Goal: Task Accomplishment & Management: Manage account settings

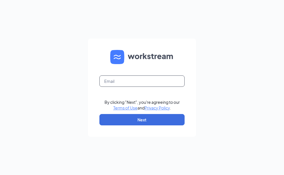
click at [122, 82] on input "text" at bounding box center [141, 81] width 85 height 11
type input "emmanuel@lantanaacehardware.com"
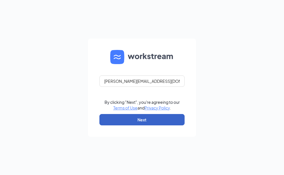
click at [147, 123] on button "Next" at bounding box center [141, 119] width 85 height 11
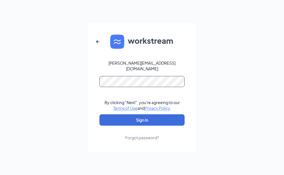
click at [99, 114] on button "Sign In" at bounding box center [141, 119] width 85 height 11
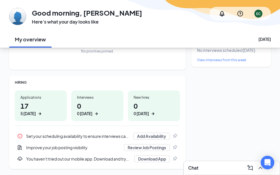
scroll to position [57, 0]
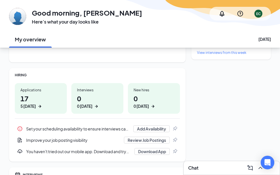
click at [34, 106] on div "5 today" at bounding box center [27, 106] width 15 height 6
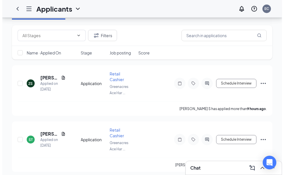
scroll to position [28, 0]
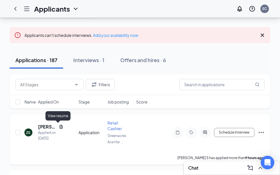
click at [59, 127] on icon "Document" at bounding box center [61, 127] width 5 height 5
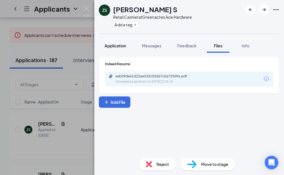
click at [120, 47] on span "Application" at bounding box center [116, 45] width 22 height 5
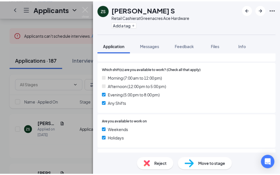
scroll to position [170, 0]
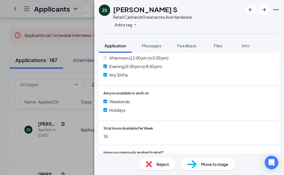
click at [63, 118] on div "ZS [PERSON_NAME] S Retail Cashier at Greenacres Ace Hardware Add a tag Applicat…" at bounding box center [142, 87] width 284 height 175
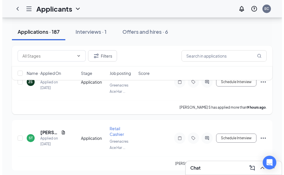
scroll to position [114, 0]
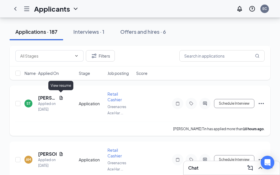
click at [63, 96] on icon "Document" at bounding box center [61, 98] width 5 height 5
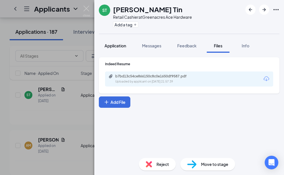
click at [111, 46] on span "Application" at bounding box center [116, 45] width 22 height 5
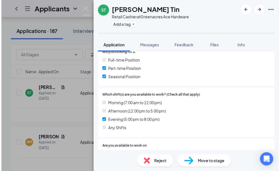
scroll to position [114, 0]
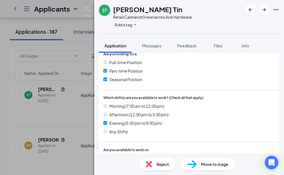
click at [35, 119] on div "ST [PERSON_NAME] Tin Retail Cashier at Greenacres Ace Hardware Add a tag Applic…" at bounding box center [142, 87] width 284 height 175
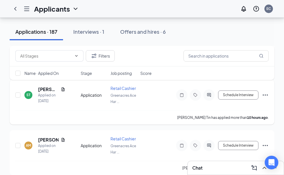
click at [40, 116] on div "[PERSON_NAME] Tin has applied more than 10 hours ago ." at bounding box center [141, 117] width 253 height 14
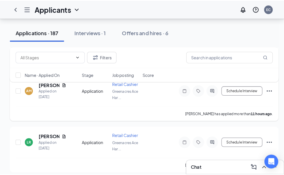
scroll to position [142, 0]
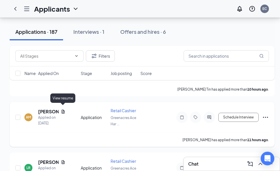
click at [62, 109] on icon "Document" at bounding box center [63, 111] width 5 height 5
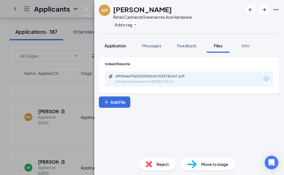
click at [114, 44] on span "Application" at bounding box center [116, 45] width 22 height 5
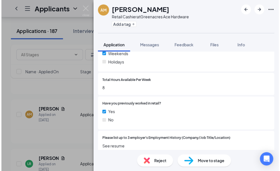
scroll to position [227, 0]
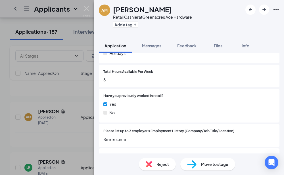
click at [65, 120] on div "AM [PERSON_NAME] Retail Cashier at Greenacres Ace Hardware Add a tag Applicatio…" at bounding box center [142, 87] width 284 height 175
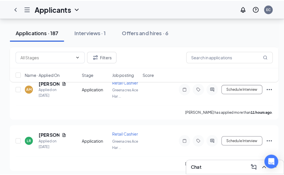
scroll to position [199, 0]
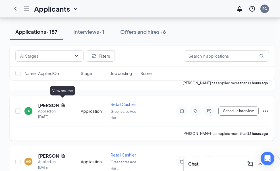
click at [63, 103] on icon "Document" at bounding box center [63, 105] width 5 height 5
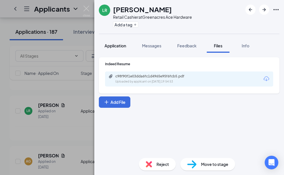
click at [107, 46] on span "Application" at bounding box center [116, 45] width 22 height 5
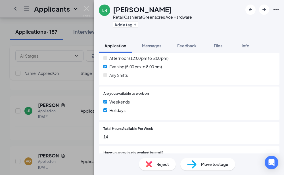
scroll to position [170, 0]
click at [69, 122] on div "LR [PERSON_NAME] Retail Cashier at Greenacres Ace Hardware Add a tag Applicatio…" at bounding box center [142, 87] width 284 height 175
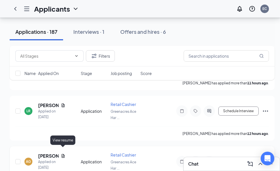
click at [63, 154] on icon "Document" at bounding box center [63, 156] width 3 height 4
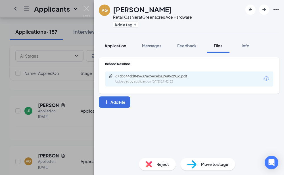
click at [111, 47] on span "Application" at bounding box center [116, 45] width 22 height 5
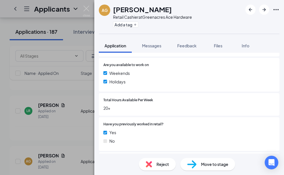
scroll to position [227, 0]
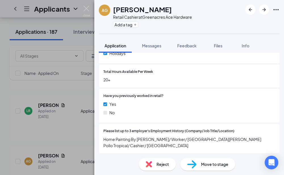
click at [56, 126] on div "AG [PERSON_NAME] Retail Cashier at Greenacres Ace Hardware Add a tag Applicatio…" at bounding box center [142, 87] width 284 height 175
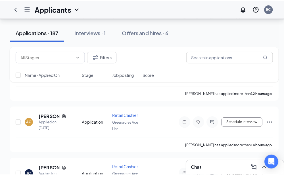
scroll to position [256, 0]
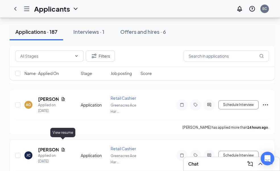
click at [63, 147] on icon "Document" at bounding box center [63, 149] width 5 height 5
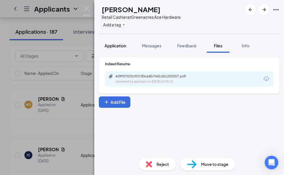
click at [124, 47] on span "Application" at bounding box center [116, 45] width 22 height 5
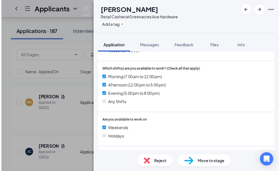
scroll to position [142, 0]
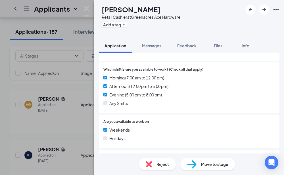
click at [71, 134] on div "[PERSON_NAME] Retail Cashier at Greenacres Ace Hardware Add a tag Application M…" at bounding box center [142, 87] width 284 height 175
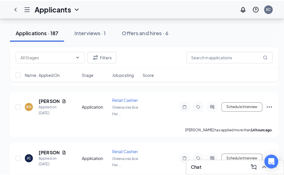
scroll to position [312, 0]
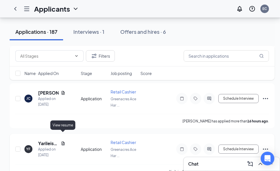
click at [64, 141] on icon "Document" at bounding box center [63, 143] width 5 height 5
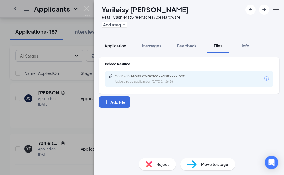
click at [129, 48] on button "Application" at bounding box center [115, 46] width 33 height 14
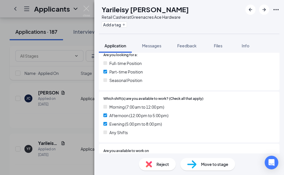
scroll to position [114, 0]
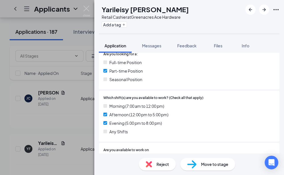
click at [43, 110] on div "YF Yarileisy [PERSON_NAME] Retail Cashier at Greenacres Ace Hardware Add a tag …" at bounding box center [142, 87] width 284 height 175
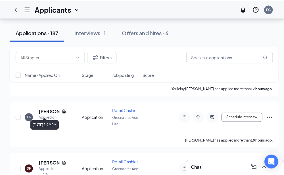
scroll to position [398, 0]
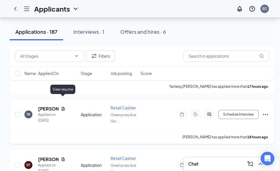
click at [62, 106] on icon "Document" at bounding box center [63, 108] width 5 height 5
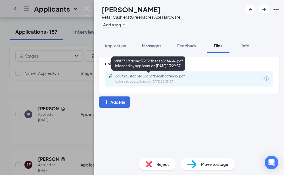
click at [120, 81] on div "Uploaded by applicant on [DATE] 13:29:57" at bounding box center [157, 82] width 85 height 5
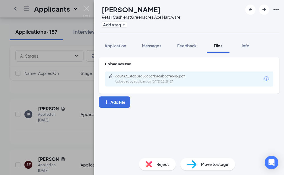
click at [74, 124] on div "TK [PERSON_NAME] Retail Cashier at Greenacres Ace Hardware Add a tag Applicatio…" at bounding box center [142, 87] width 284 height 175
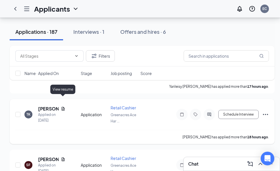
click at [64, 106] on icon "Document" at bounding box center [63, 108] width 5 height 5
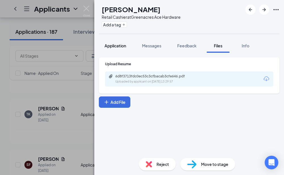
click at [119, 43] on div "Application" at bounding box center [116, 46] width 22 height 6
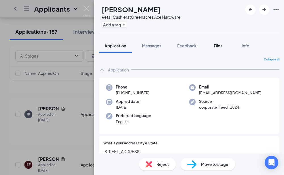
click at [216, 45] on span "Files" at bounding box center [218, 45] width 9 height 5
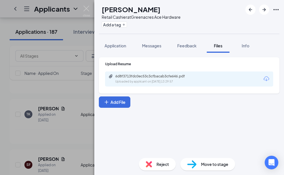
click at [159, 78] on div "6d8f3713fdc0ec53c3cfbacab3cfe646.pdf" at bounding box center [155, 76] width 80 height 5
click at [61, 121] on div "TK [PERSON_NAME] Retail Cashier at Greenacres Ace Hardware Add a tag Applicatio…" at bounding box center [142, 87] width 284 height 175
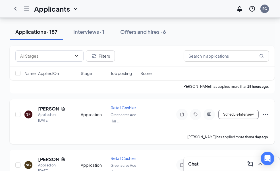
scroll to position [454, 0]
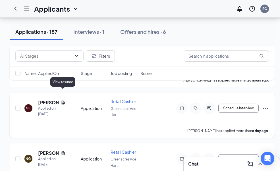
click at [63, 100] on icon "Document" at bounding box center [63, 102] width 5 height 5
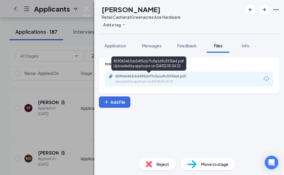
click at [172, 79] on div "859065463cb5495cb7fc0a169c5930e4.pdf Uploaded by applicant on [DATE] 05:04:32" at bounding box center [154, 79] width 92 height 10
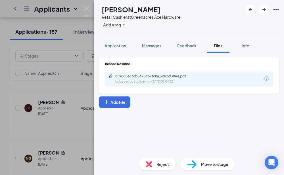
click at [69, 19] on div "SF [PERSON_NAME] Retail Cashier at Greenacres Ace Hardware Add a tag Applicatio…" at bounding box center [142, 87] width 284 height 175
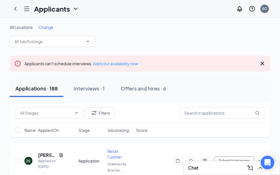
click at [34, 86] on div "Applications · 188" at bounding box center [36, 88] width 42 height 7
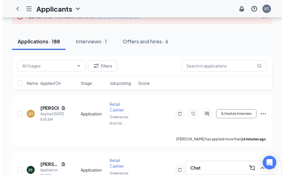
scroll to position [57, 0]
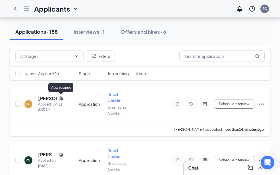
click at [60, 98] on icon "Document" at bounding box center [61, 98] width 5 height 5
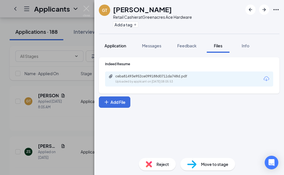
click at [117, 46] on span "Application" at bounding box center [116, 45] width 22 height 5
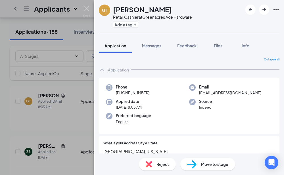
click at [33, 123] on div "GT [PERSON_NAME] Retail Cashier at Greenacres Ace Hardware Add a tag Applicatio…" at bounding box center [142, 87] width 284 height 175
